Goal: Transaction & Acquisition: Obtain resource

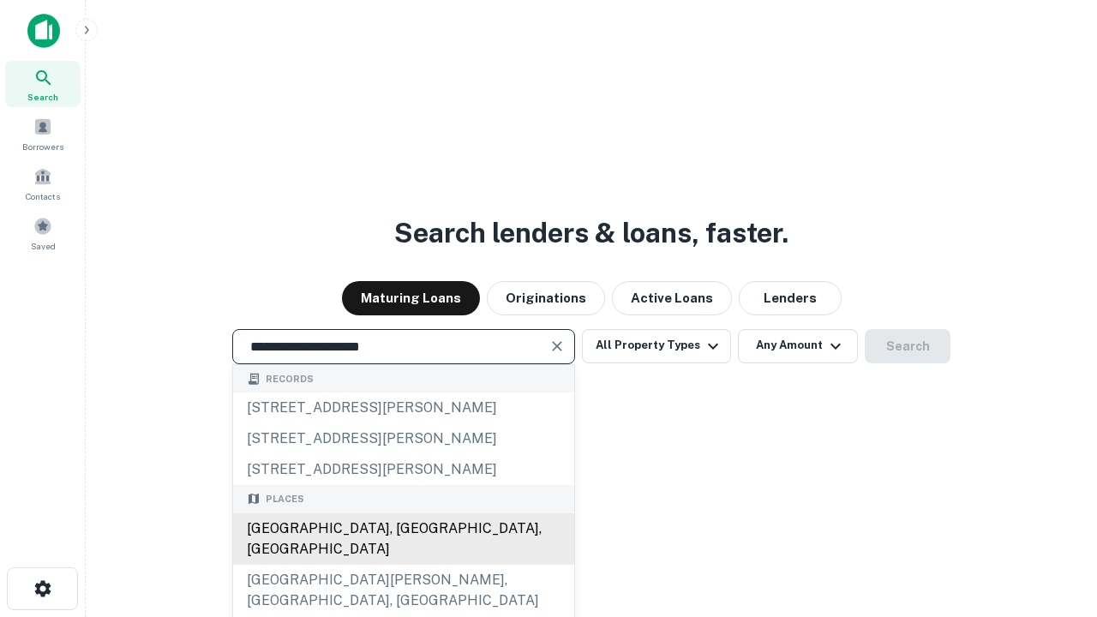
click at [403, 565] on div "Santa Monica, CA, USA" at bounding box center [403, 538] width 341 height 51
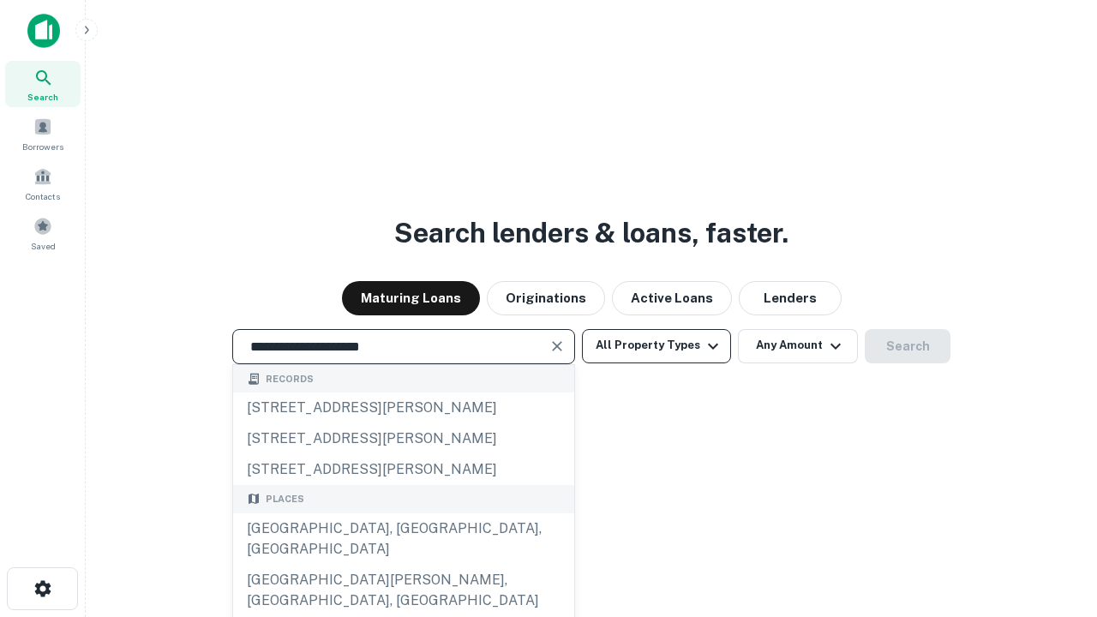
type input "**********"
click at [656, 345] on button "All Property Types" at bounding box center [656, 346] width 149 height 34
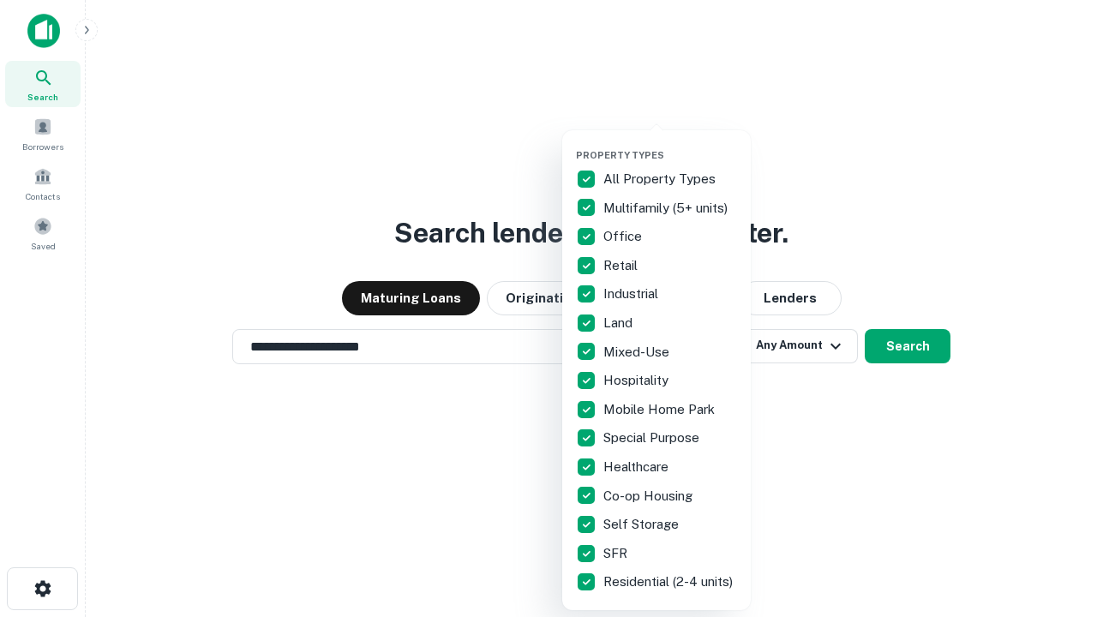
click at [670, 144] on button "button" at bounding box center [670, 144] width 188 height 1
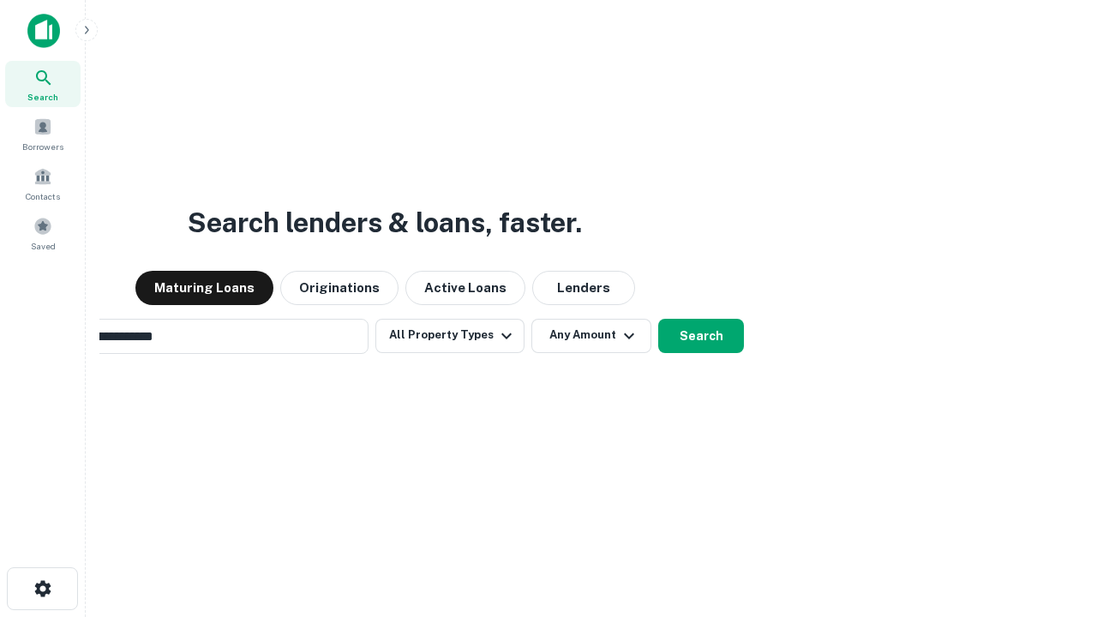
scroll to position [27, 0]
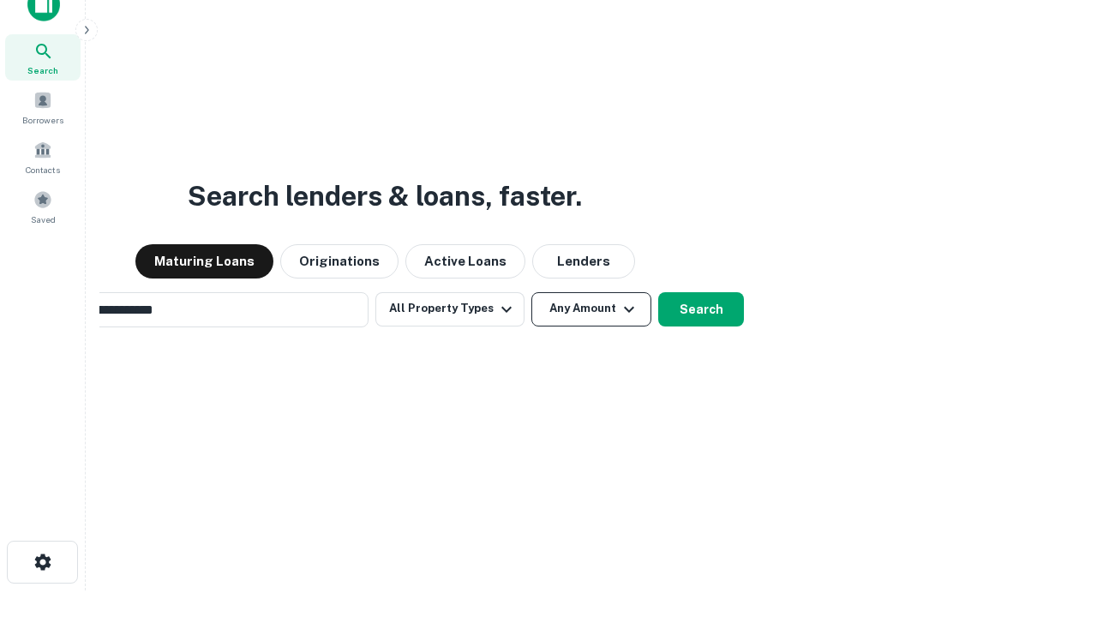
click at [531, 292] on button "Any Amount" at bounding box center [591, 309] width 120 height 34
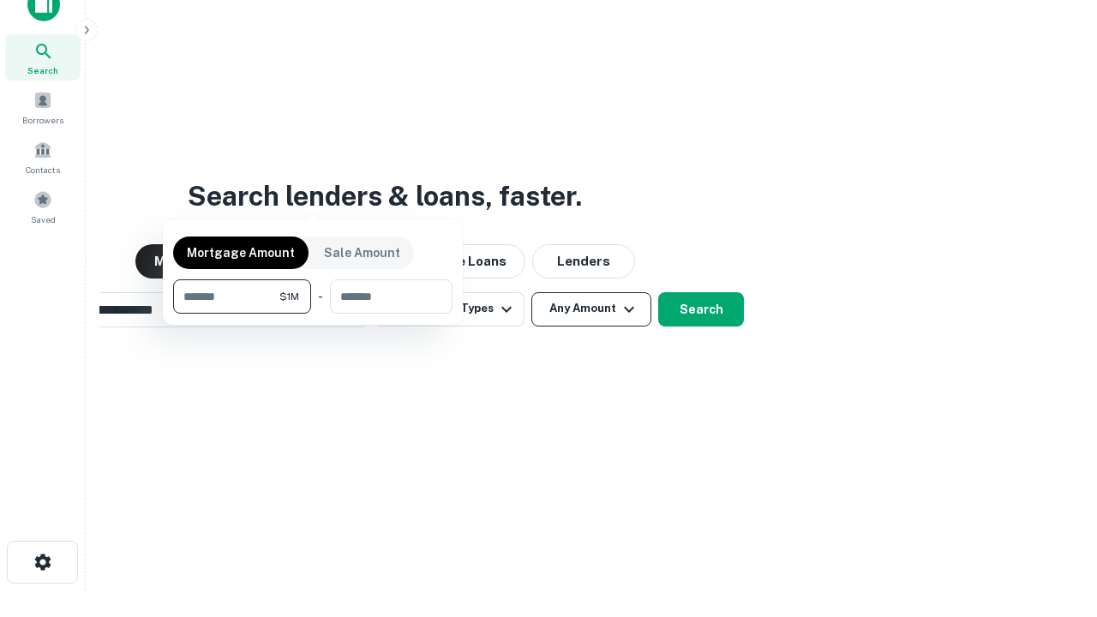
scroll to position [27, 0]
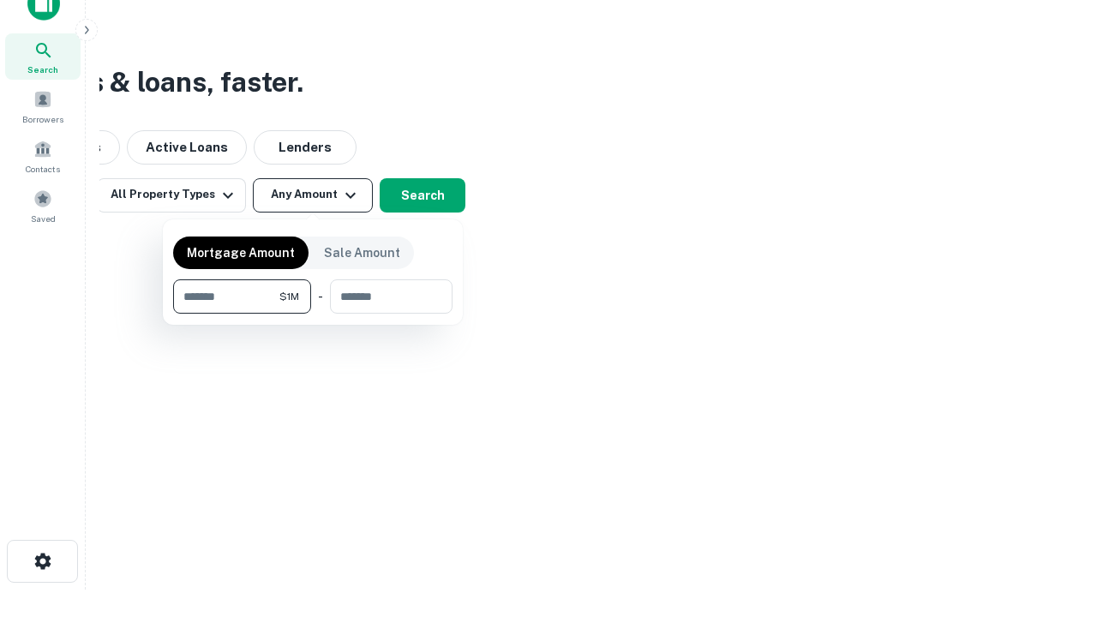
type input "*******"
click at [313, 314] on button "button" at bounding box center [312, 314] width 279 height 1
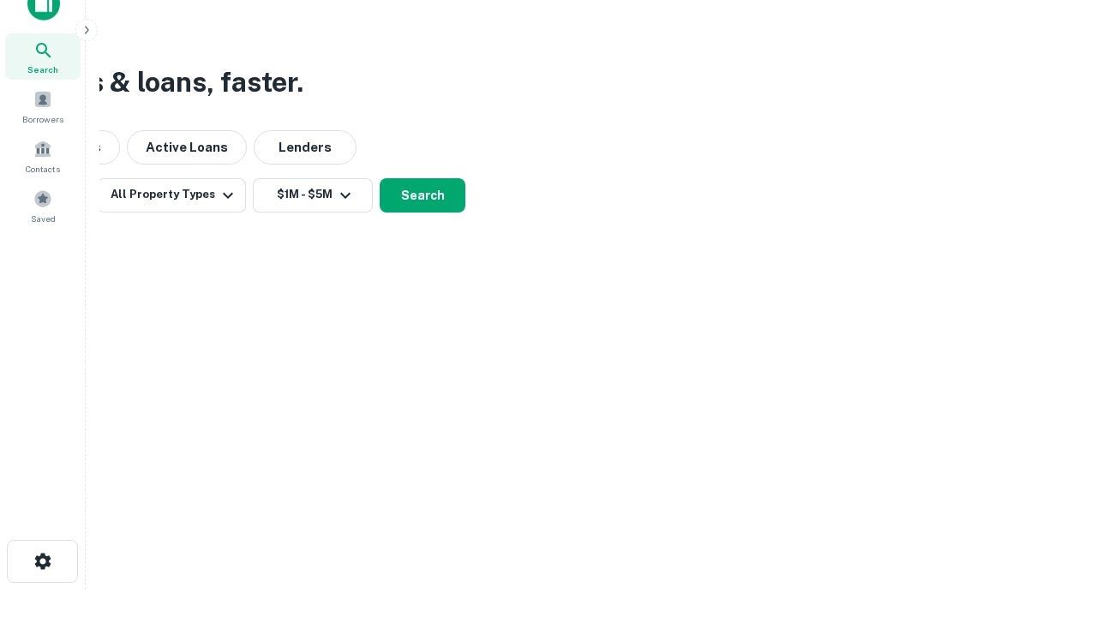
scroll to position [27, 0]
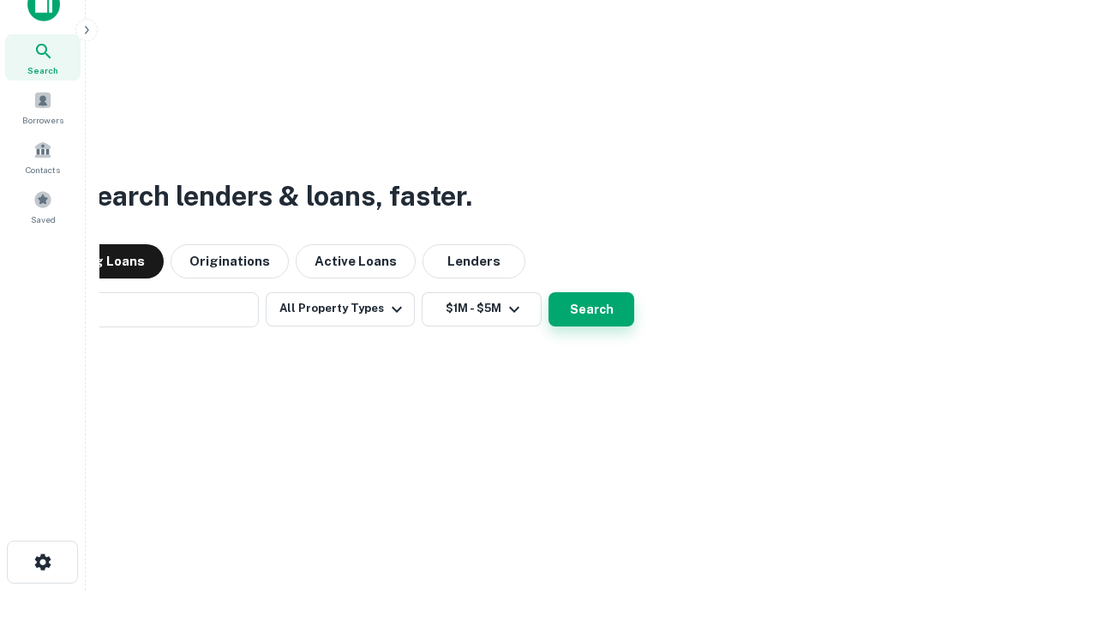
click at [548, 292] on button "Search" at bounding box center [591, 309] width 86 height 34
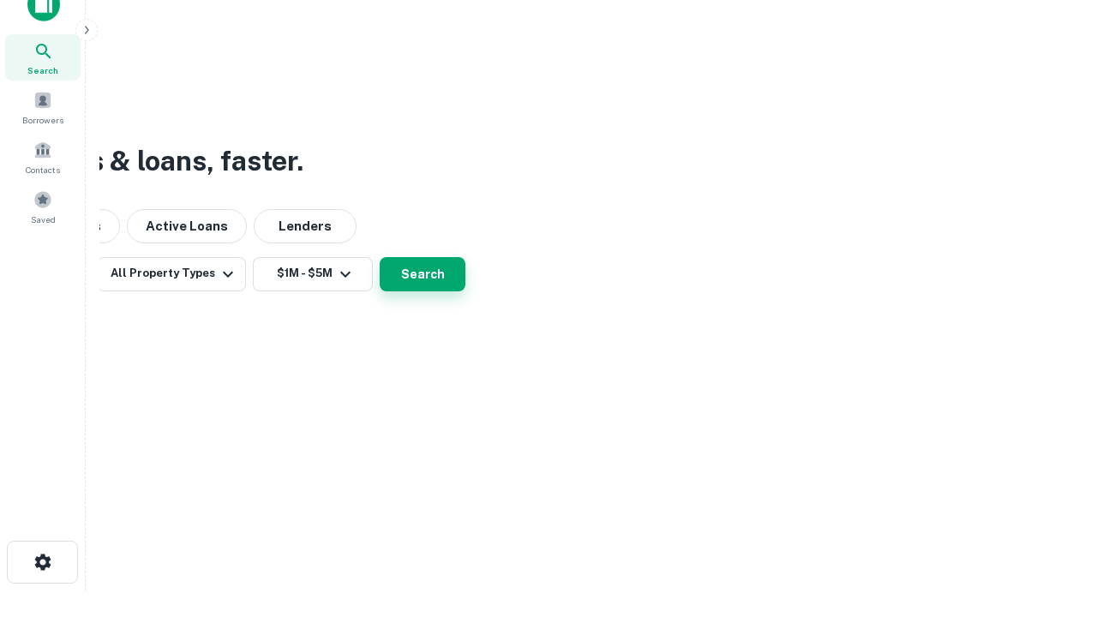
scroll to position [27, 0]
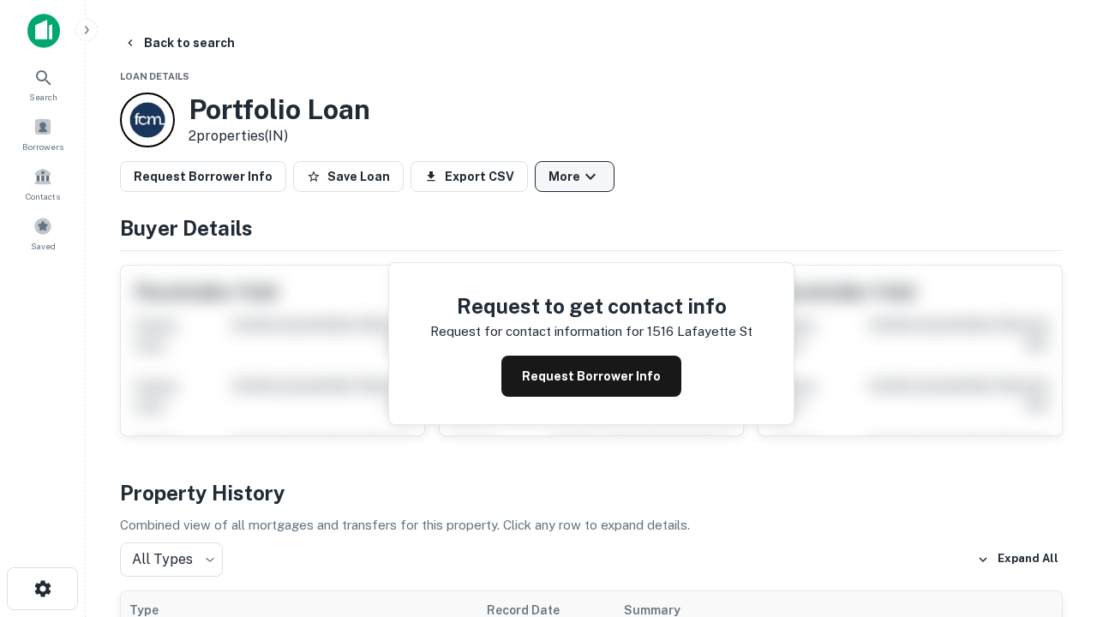
click at [574, 176] on button "More" at bounding box center [575, 176] width 80 height 31
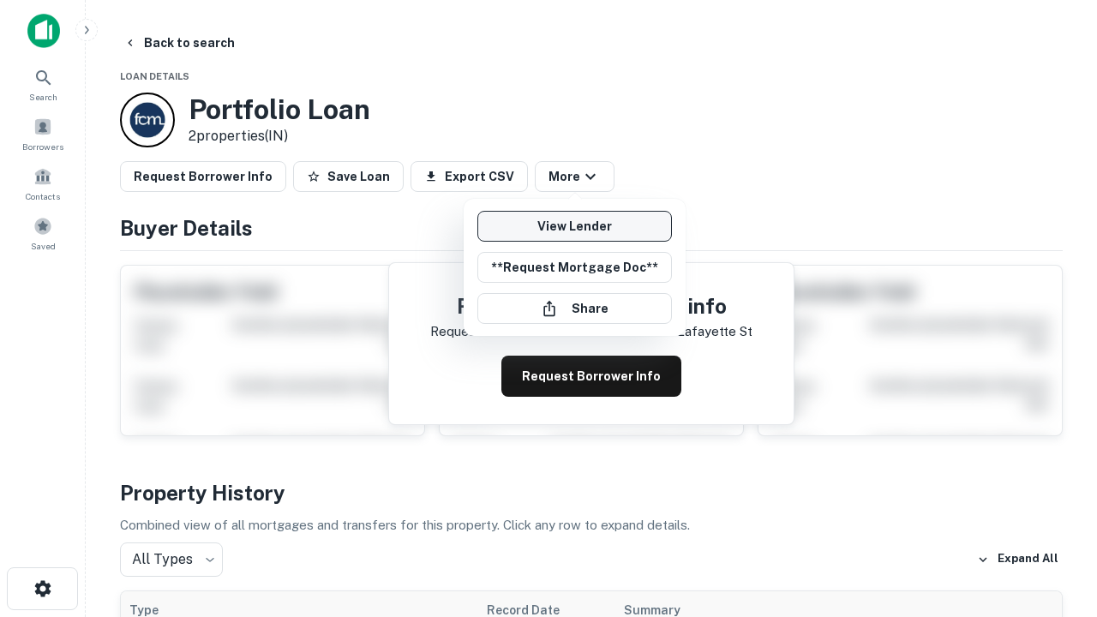
click at [574, 226] on link "View Lender" at bounding box center [574, 226] width 194 height 31
